Goal: Information Seeking & Learning: Learn about a topic

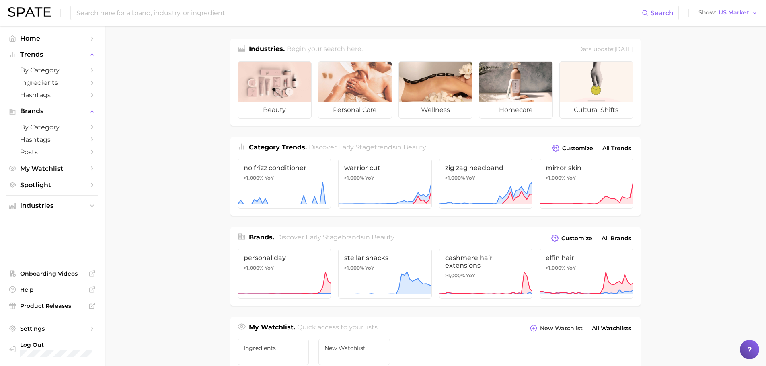
click at [116, 21] on div "Search Show US Market" at bounding box center [383, 13] width 750 height 26
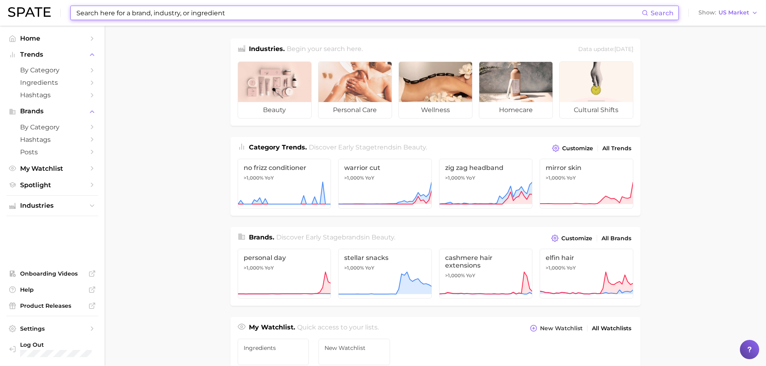
click at [116, 18] on input at bounding box center [359, 13] width 566 height 14
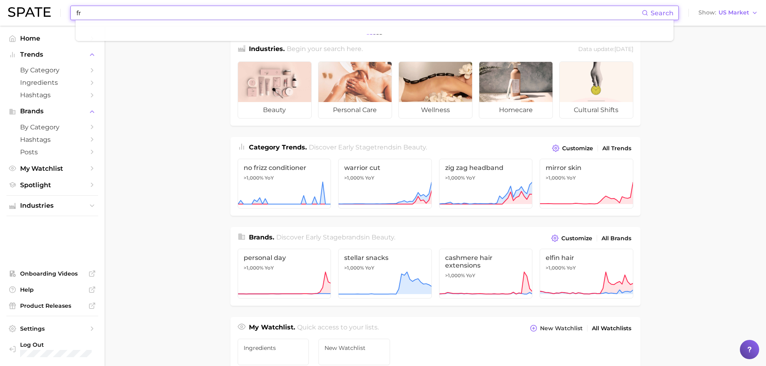
type input "f"
type input "p"
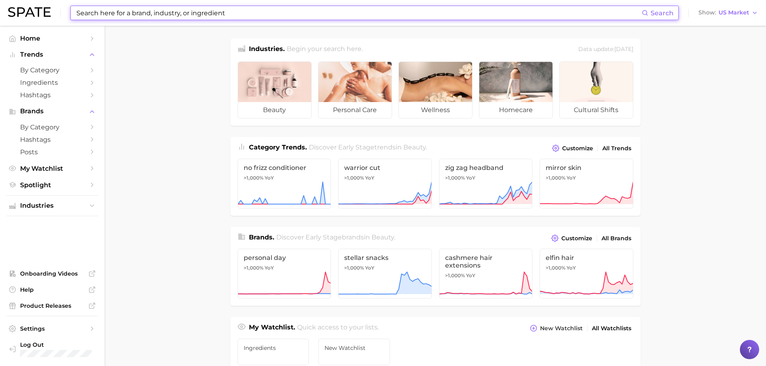
click at [164, 9] on input at bounding box center [359, 13] width 566 height 14
click at [171, 11] on input at bounding box center [359, 13] width 566 height 14
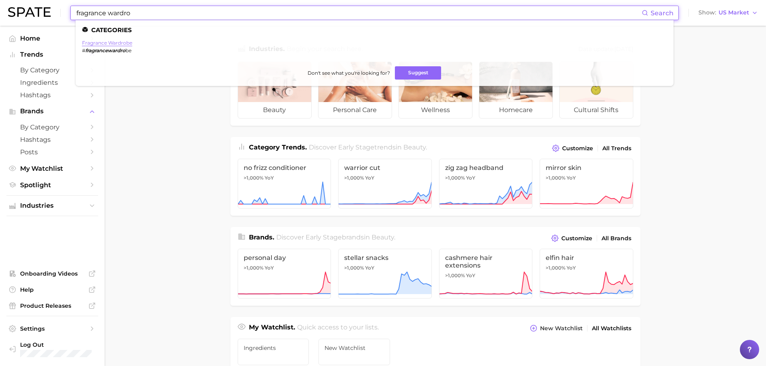
type input "fragrance wardro"
click at [119, 40] on link "fragrance wardrobe" at bounding box center [107, 43] width 50 height 6
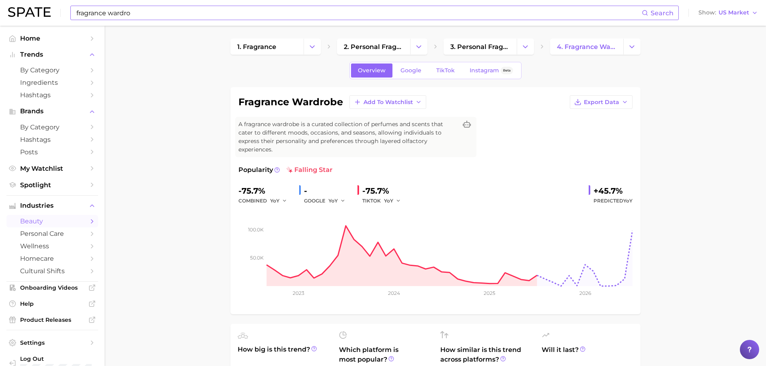
click at [115, 8] on input "fragrance wardro" at bounding box center [359, 13] width 566 height 14
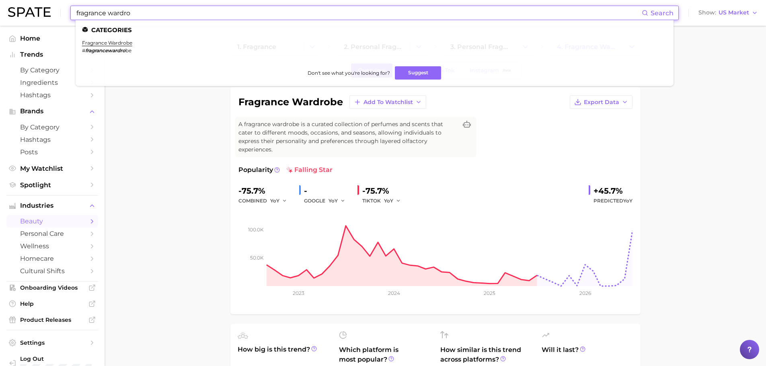
click at [115, 8] on input "fragrance wardro" at bounding box center [359, 13] width 566 height 14
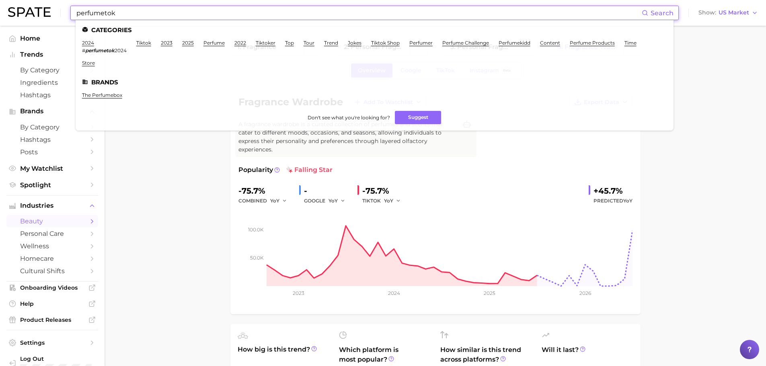
type input "perfumetok"
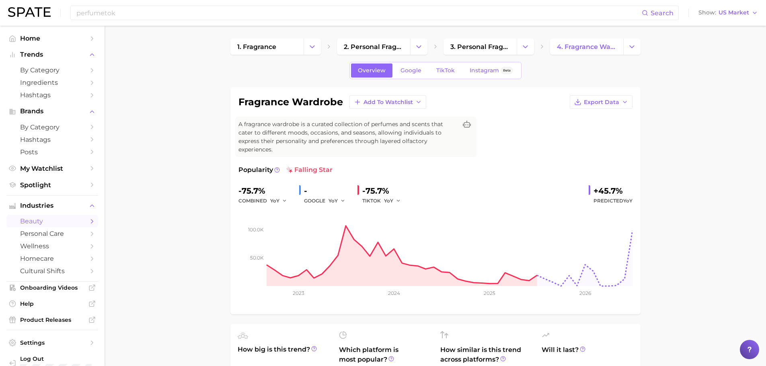
click at [131, 4] on div "perfumetok Search Show US Market" at bounding box center [383, 13] width 750 height 26
click at [135, 14] on input "perfumetok" at bounding box center [359, 13] width 566 height 14
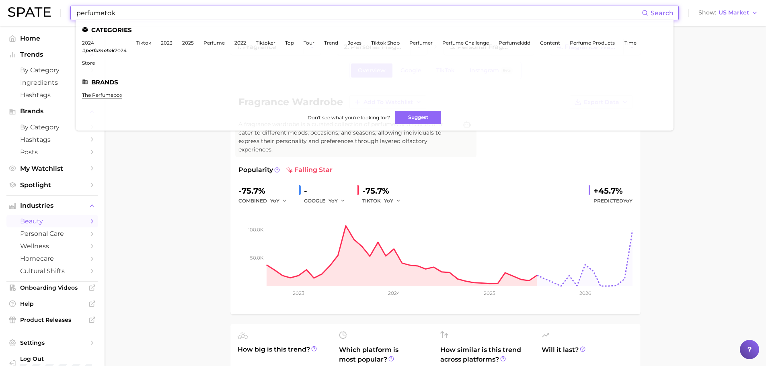
click at [135, 14] on input "perfumetok" at bounding box center [359, 13] width 566 height 14
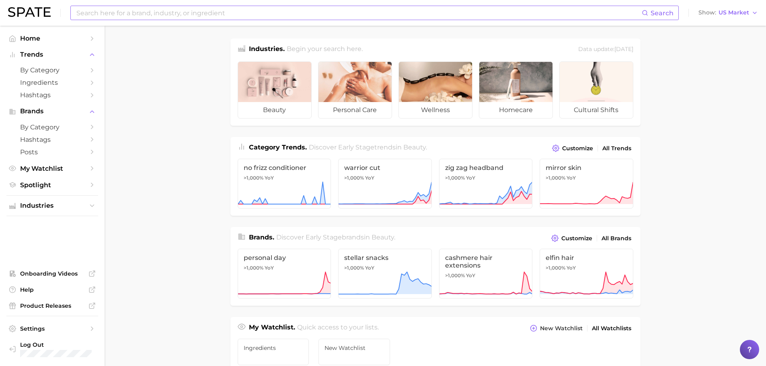
click at [89, 9] on input at bounding box center [359, 13] width 566 height 14
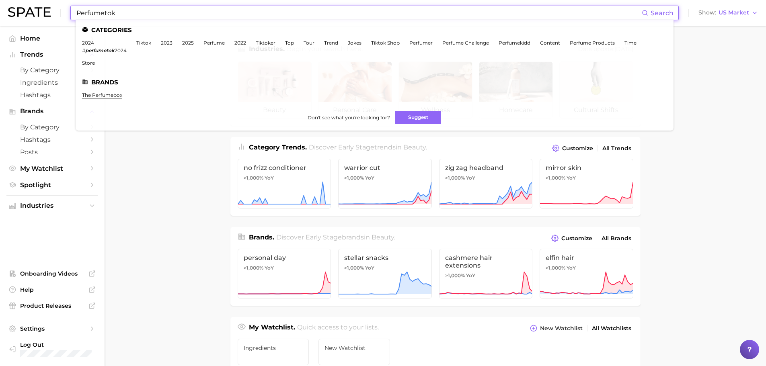
drag, startPoint x: 138, startPoint y: 14, endPoint x: 29, endPoint y: 15, distance: 108.2
click at [29, 15] on div "Perfumetok Search Categories 2024 # perfumetok 2024 tiktok 2023 2025 perfume 20…" at bounding box center [383, 13] width 750 height 26
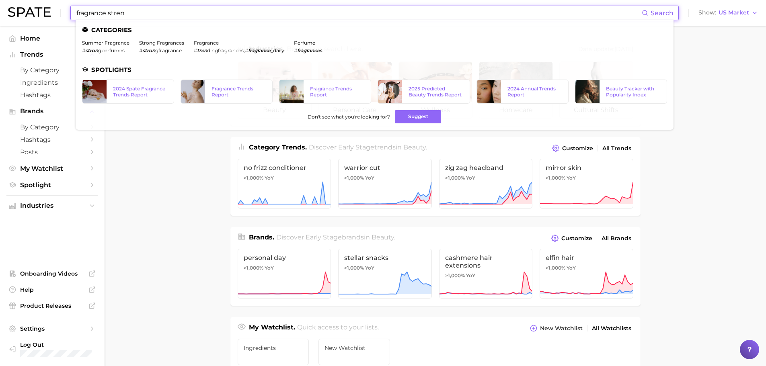
drag, startPoint x: 159, startPoint y: 14, endPoint x: -74, endPoint y: 7, distance: 232.2
click at [0, 7] on html "fragrance stren Search Categories summer fragrance # stron gperfumes strong fra…" at bounding box center [383, 183] width 766 height 366
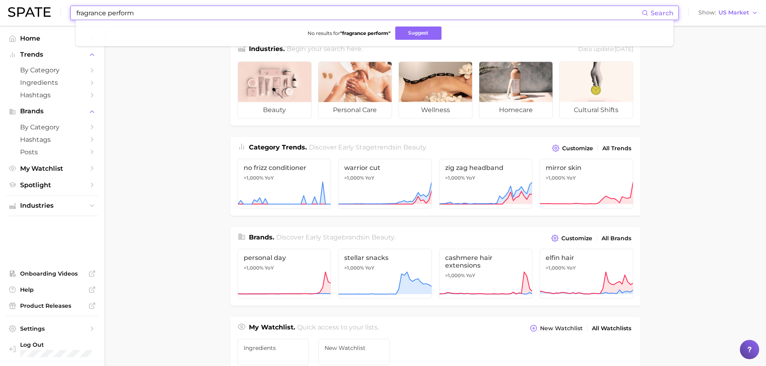
drag, startPoint x: 161, startPoint y: 11, endPoint x: 0, endPoint y: 7, distance: 161.0
click at [0, 7] on header "fragrance perform Search No results for " fragrance perform " Suggest Show US M…" at bounding box center [383, 13] width 766 height 26
click at [175, 11] on input "fragrance perform" at bounding box center [359, 13] width 566 height 14
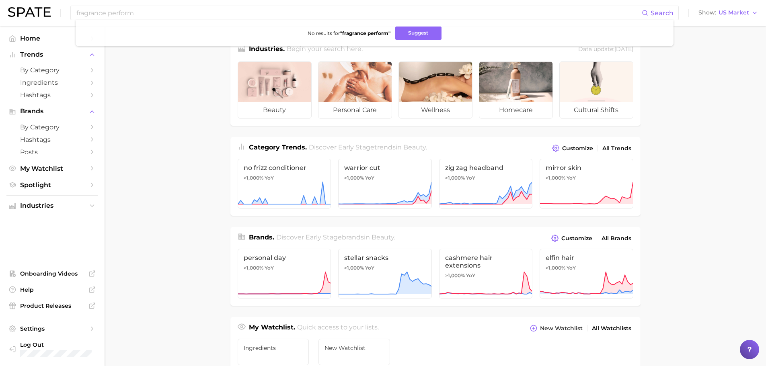
click at [212, 252] on main "Industries. Begin your search here. Data update: [DATE] beauty personal care we…" at bounding box center [436, 340] width 662 height 628
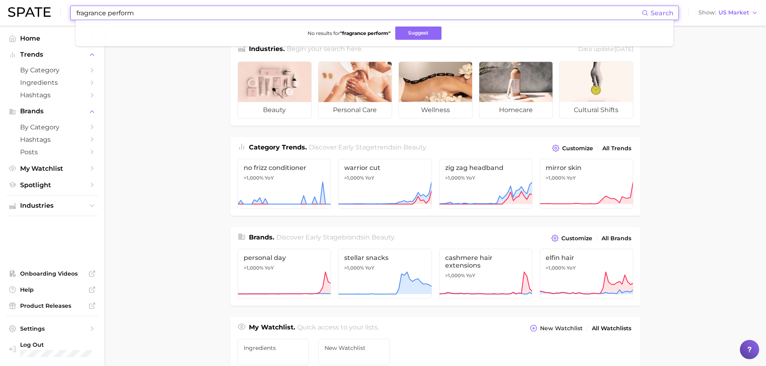
click at [125, 13] on input "fragrance perform" at bounding box center [359, 13] width 566 height 14
click at [158, 13] on input "fragrance perform" at bounding box center [359, 13] width 566 height 14
type input "f"
click at [166, 11] on input at bounding box center [359, 13] width 566 height 14
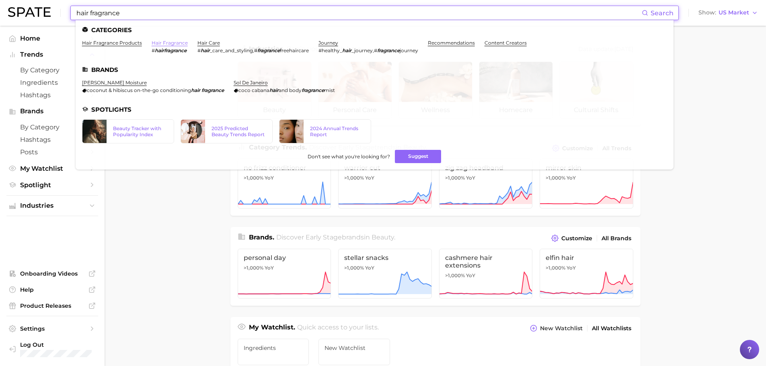
type input "hair fragrance"
click at [161, 43] on link "hair fragrance" at bounding box center [170, 43] width 36 height 6
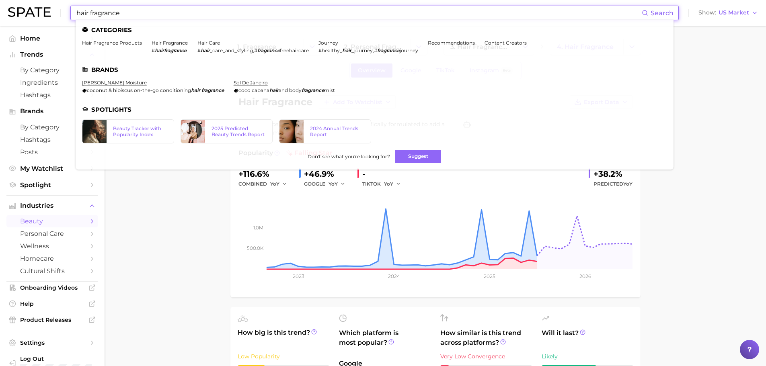
click at [114, 7] on input "hair fragrance" at bounding box center [359, 13] width 566 height 14
drag, startPoint x: 133, startPoint y: 8, endPoint x: 57, endPoint y: 13, distance: 76.2
click at [57, 13] on div "hair fragrance Search Categories hair fragrance products hair fragrance # hairf…" at bounding box center [383, 13] width 750 height 26
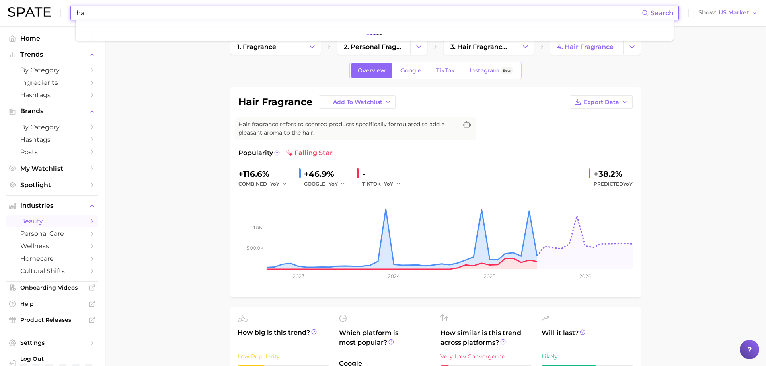
type input "h"
type input "anti odor for hair"
drag, startPoint x: 143, startPoint y: 9, endPoint x: 43, endPoint y: 8, distance: 100.6
click at [43, 8] on div "anti odor for hair Search No results for " anti odor for hair " Suggest Show US…" at bounding box center [383, 13] width 750 height 26
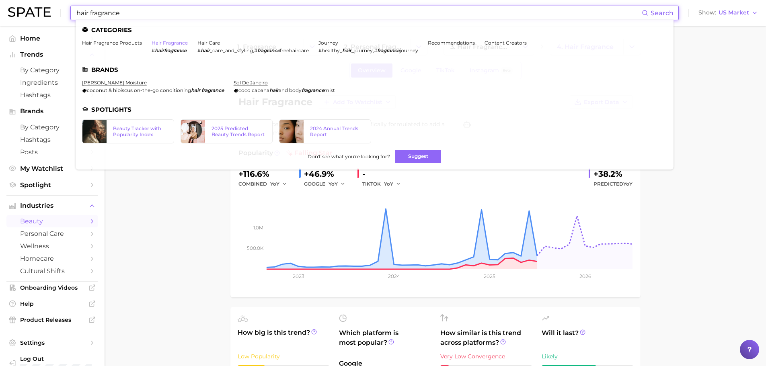
type input "hair fragrance"
click at [165, 42] on link "hair fragrance" at bounding box center [170, 43] width 36 height 6
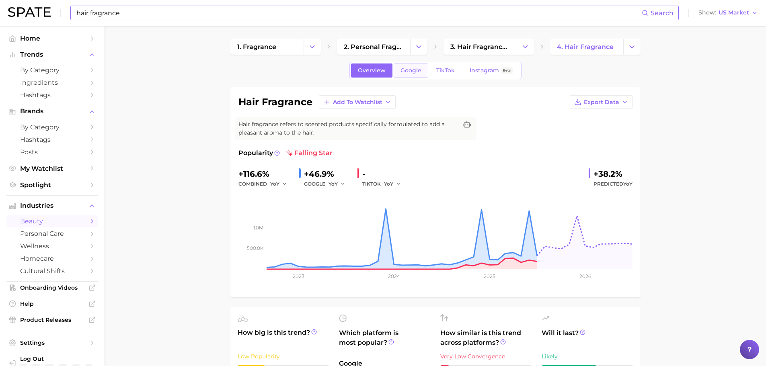
click at [411, 67] on span "Google" at bounding box center [411, 70] width 21 height 7
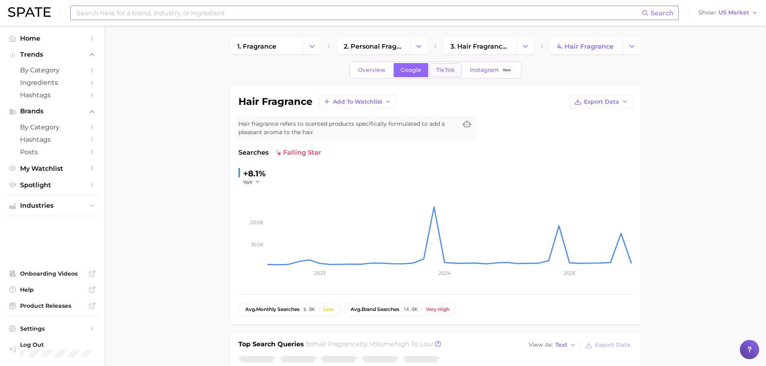
click at [453, 69] on span "TikTok" at bounding box center [445, 70] width 19 height 7
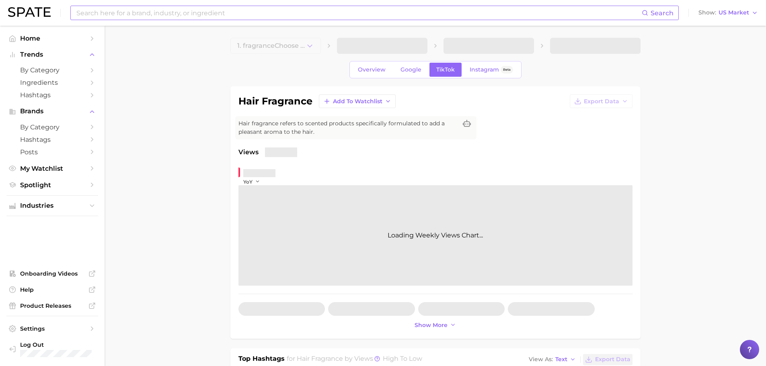
scroll to position [2, 0]
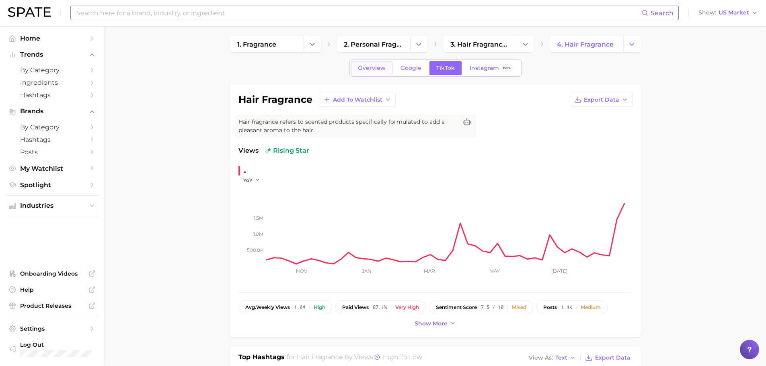
click at [378, 71] on span "Overview" at bounding box center [372, 68] width 28 height 7
